Goal: Transaction & Acquisition: Purchase product/service

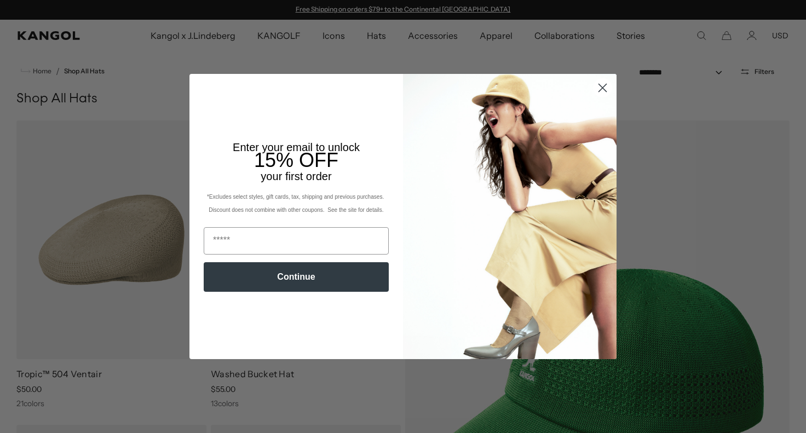
click at [604, 91] on circle "Close dialog" at bounding box center [603, 88] width 18 height 18
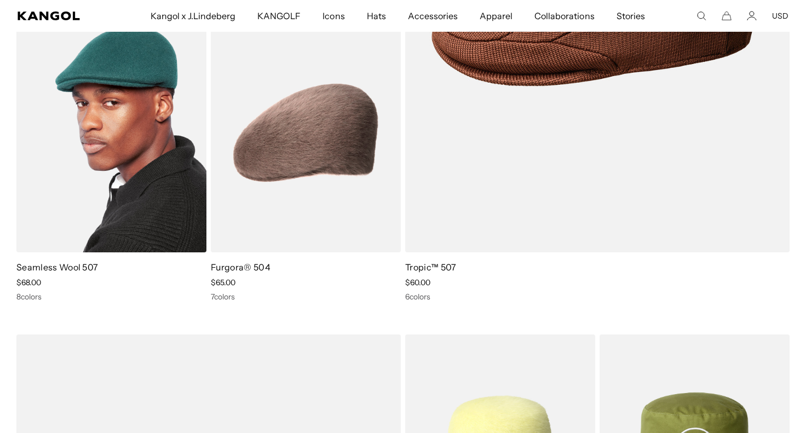
click at [152, 203] on img at bounding box center [111, 133] width 190 height 239
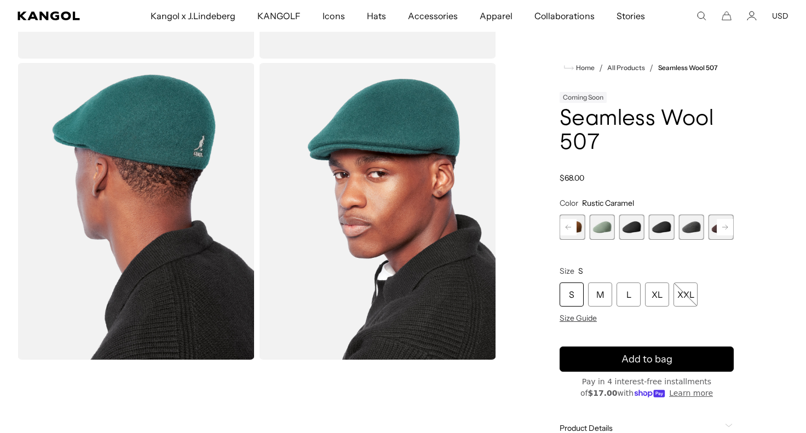
scroll to position [0, 226]
click at [724, 232] on rect at bounding box center [725, 227] width 16 height 16
click at [721, 228] on rect at bounding box center [725, 227] width 16 height 16
click at [596, 230] on span "5 of 9" at bounding box center [601, 227] width 25 height 25
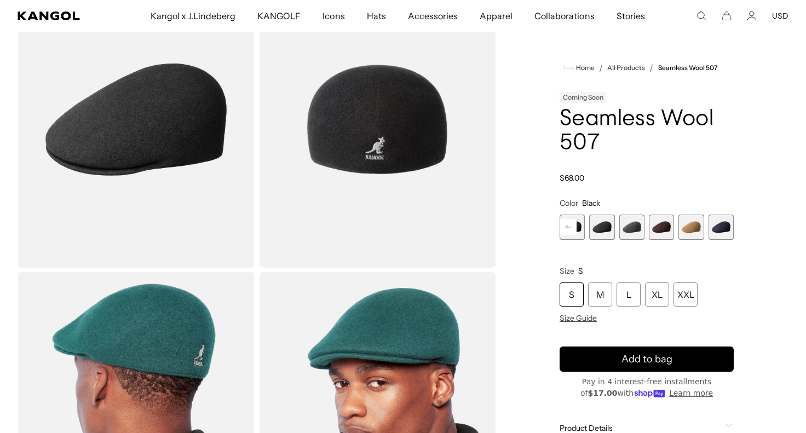
scroll to position [98, 0]
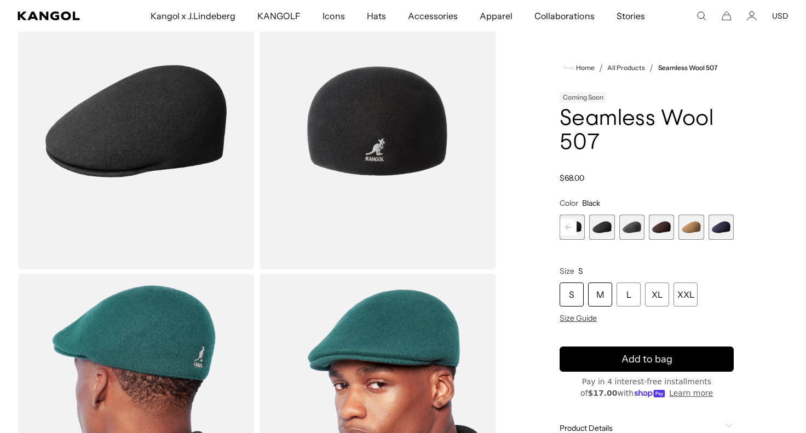
click at [594, 302] on div "M" at bounding box center [600, 295] width 24 height 24
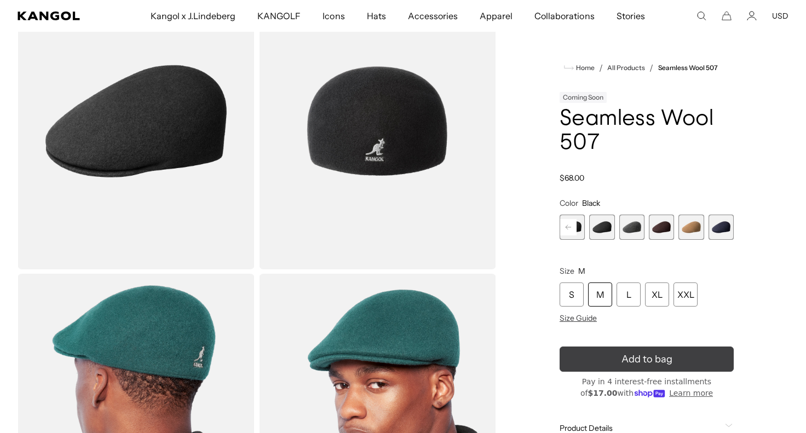
click at [594, 364] on button "Add to bag" at bounding box center [647, 359] width 174 height 25
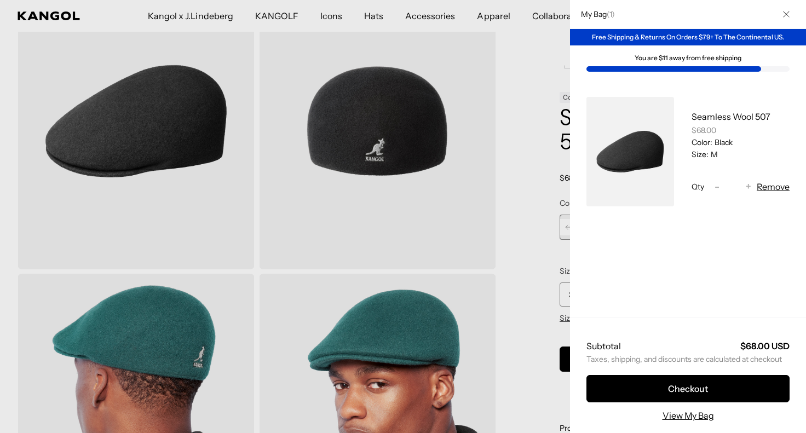
scroll to position [0, 226]
click at [788, 15] on icon "Close" at bounding box center [786, 14] width 7 height 7
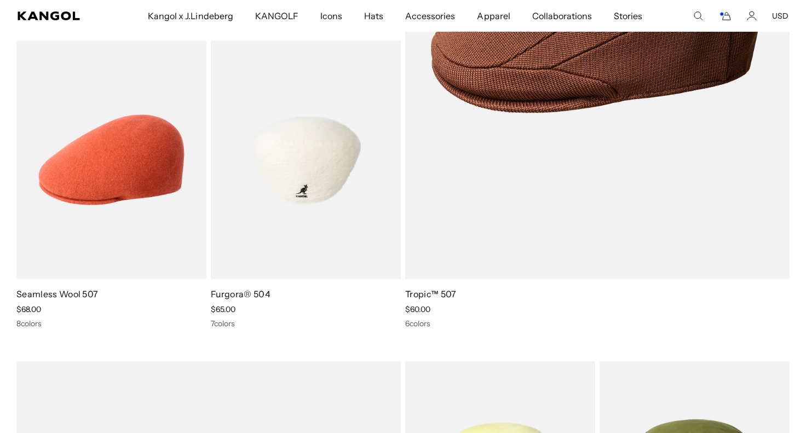
scroll to position [0, 226]
click at [347, 209] on img at bounding box center [306, 160] width 190 height 239
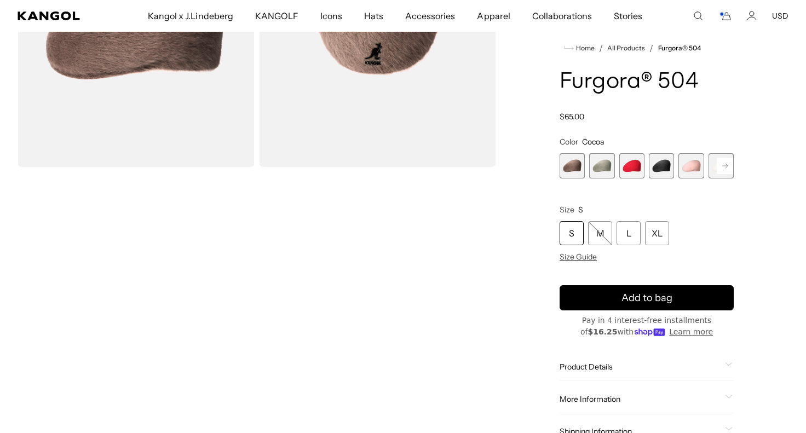
scroll to position [196, 0]
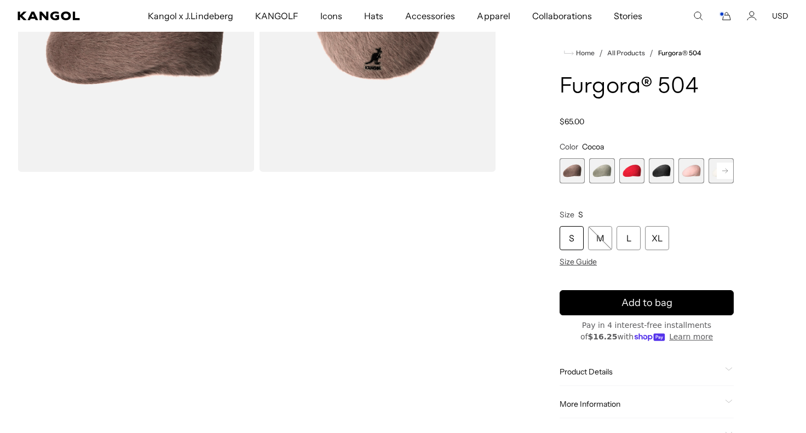
click at [637, 173] on span "3 of 7" at bounding box center [631, 170] width 25 height 25
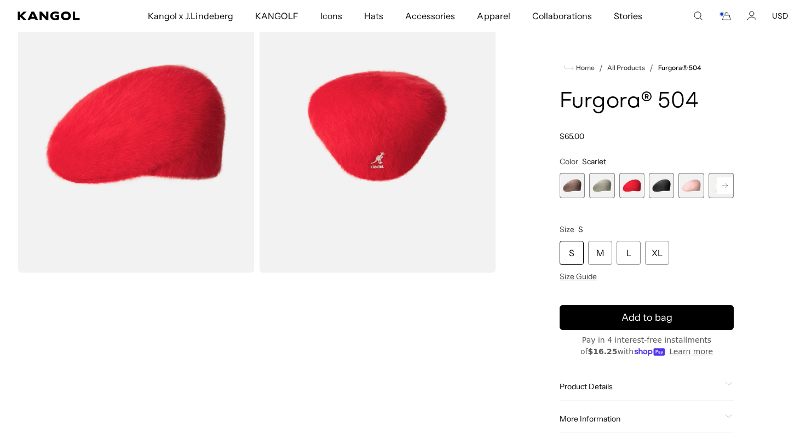
scroll to position [89, 0]
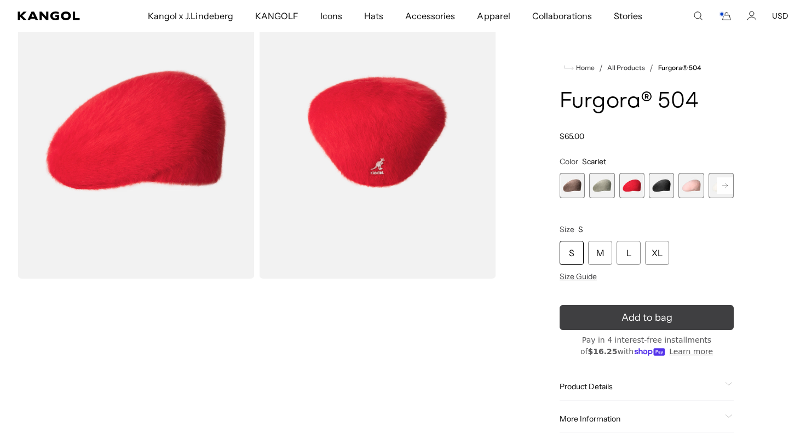
click at [663, 316] on span "Add to bag" at bounding box center [647, 318] width 51 height 15
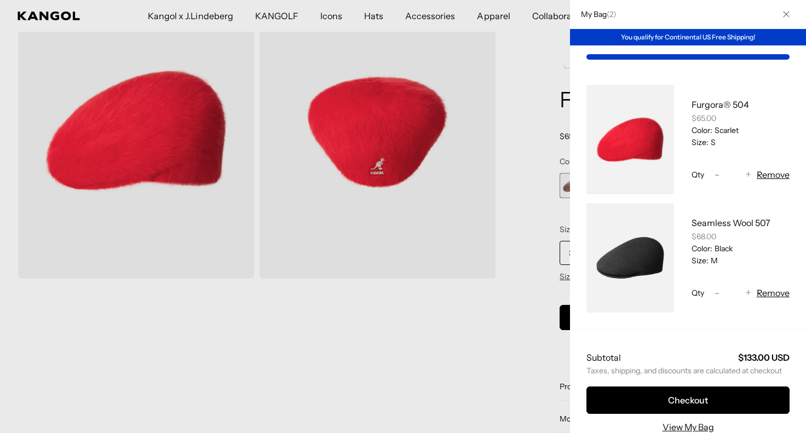
click at [594, 256] on div "My Bag ( 2 ) You qualify for Continental US Free Shipping! Furgora® 504 $65.00 …" at bounding box center [688, 216] width 236 height 433
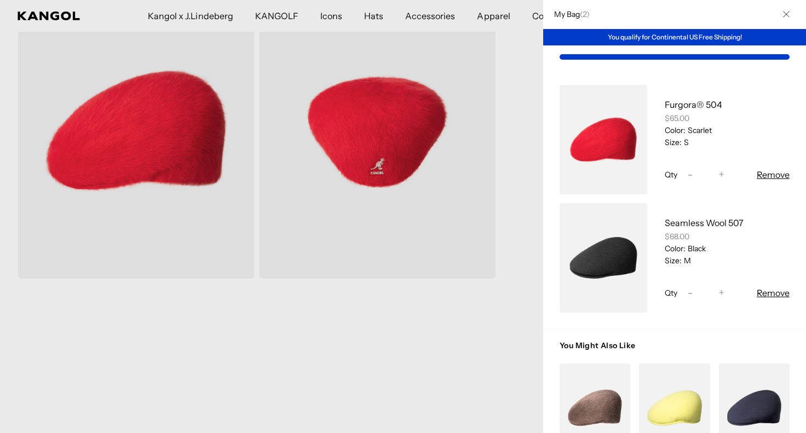
scroll to position [0, 226]
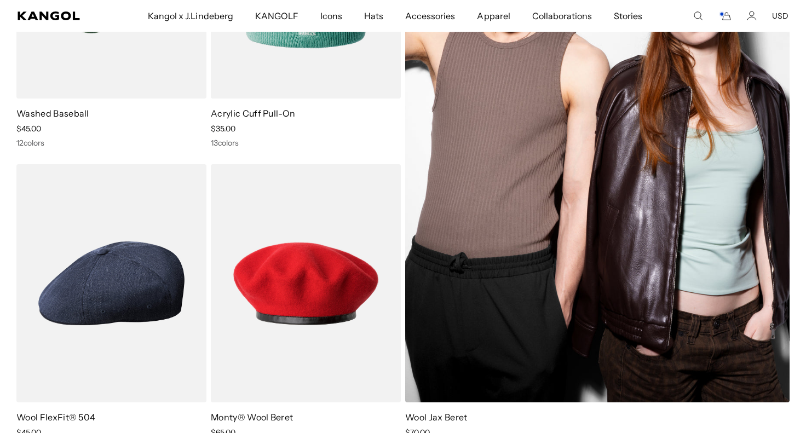
scroll to position [2741, 0]
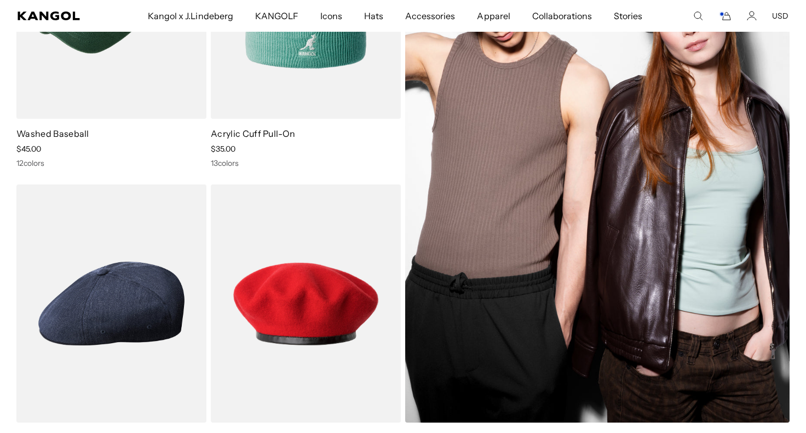
click at [589, 201] on img at bounding box center [597, 151] width 384 height 543
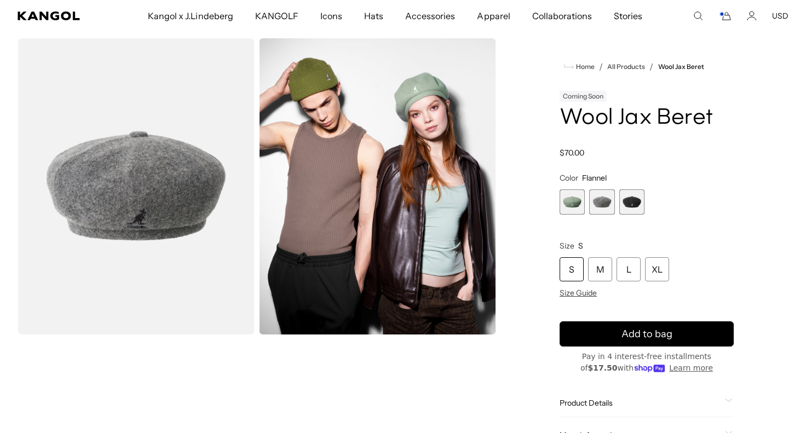
click at [628, 206] on span "3 of 3" at bounding box center [631, 201] width 25 height 25
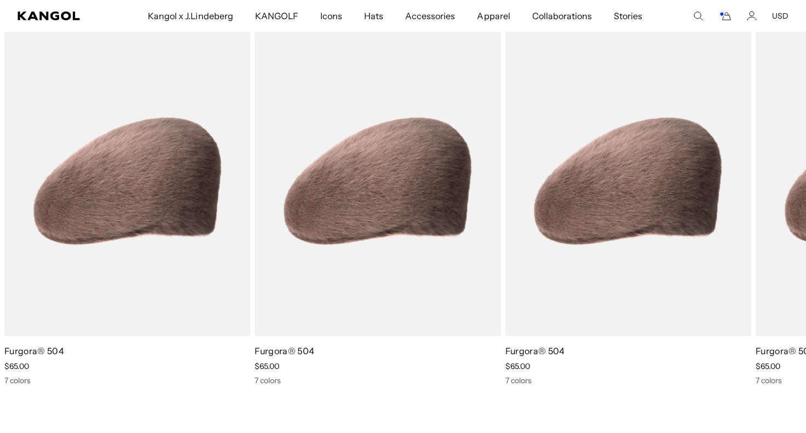
scroll to position [0, 226]
